Goal: Task Accomplishment & Management: Manage account settings

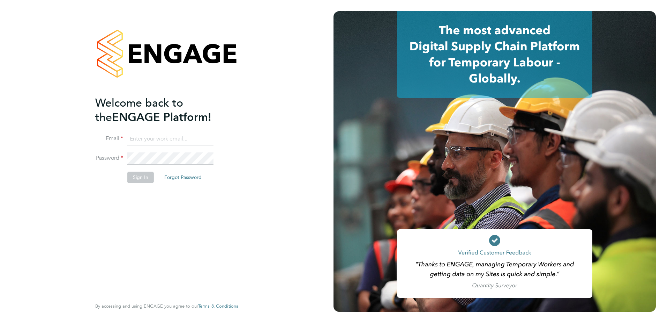
type input "[PERSON_NAME][EMAIL_ADDRESS][PERSON_NAME][DOMAIN_NAME]"
click at [142, 179] on button "Sign In" at bounding box center [140, 176] width 27 height 11
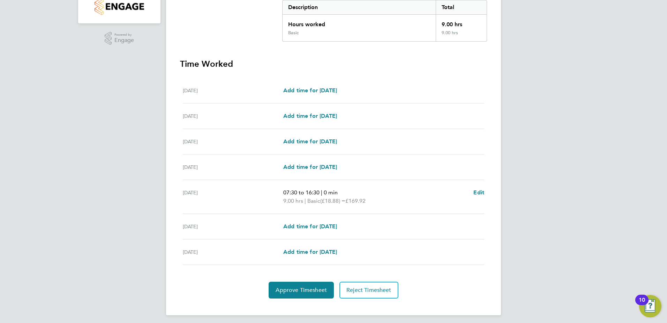
scroll to position [154, 0]
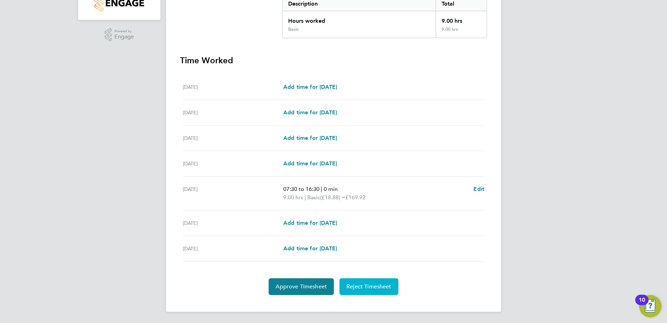
click at [368, 280] on button "Reject Timesheet" at bounding box center [369, 286] width 59 height 17
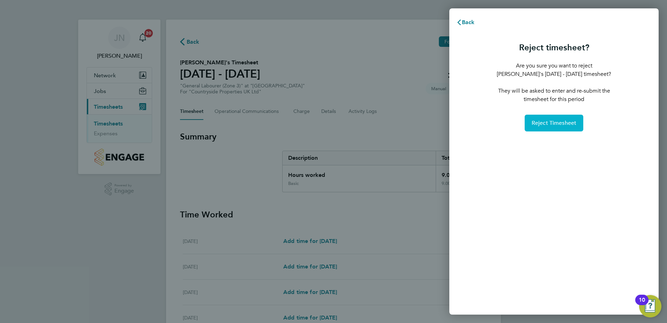
click at [572, 117] on button "Reject Timesheet" at bounding box center [554, 122] width 59 height 17
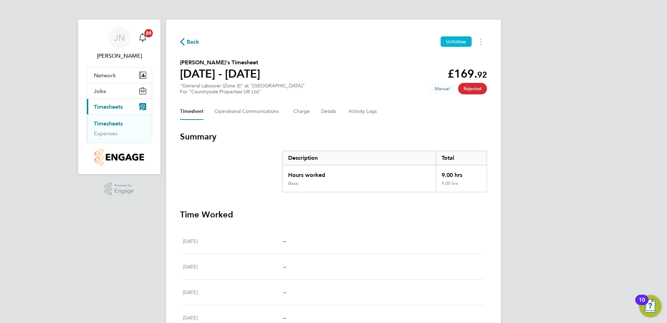
click at [445, 39] on button "Unfollow" at bounding box center [456, 41] width 31 height 10
click at [107, 123] on link "Timesheets" at bounding box center [108, 123] width 29 height 7
